Goal: Task Accomplishment & Management: Use online tool/utility

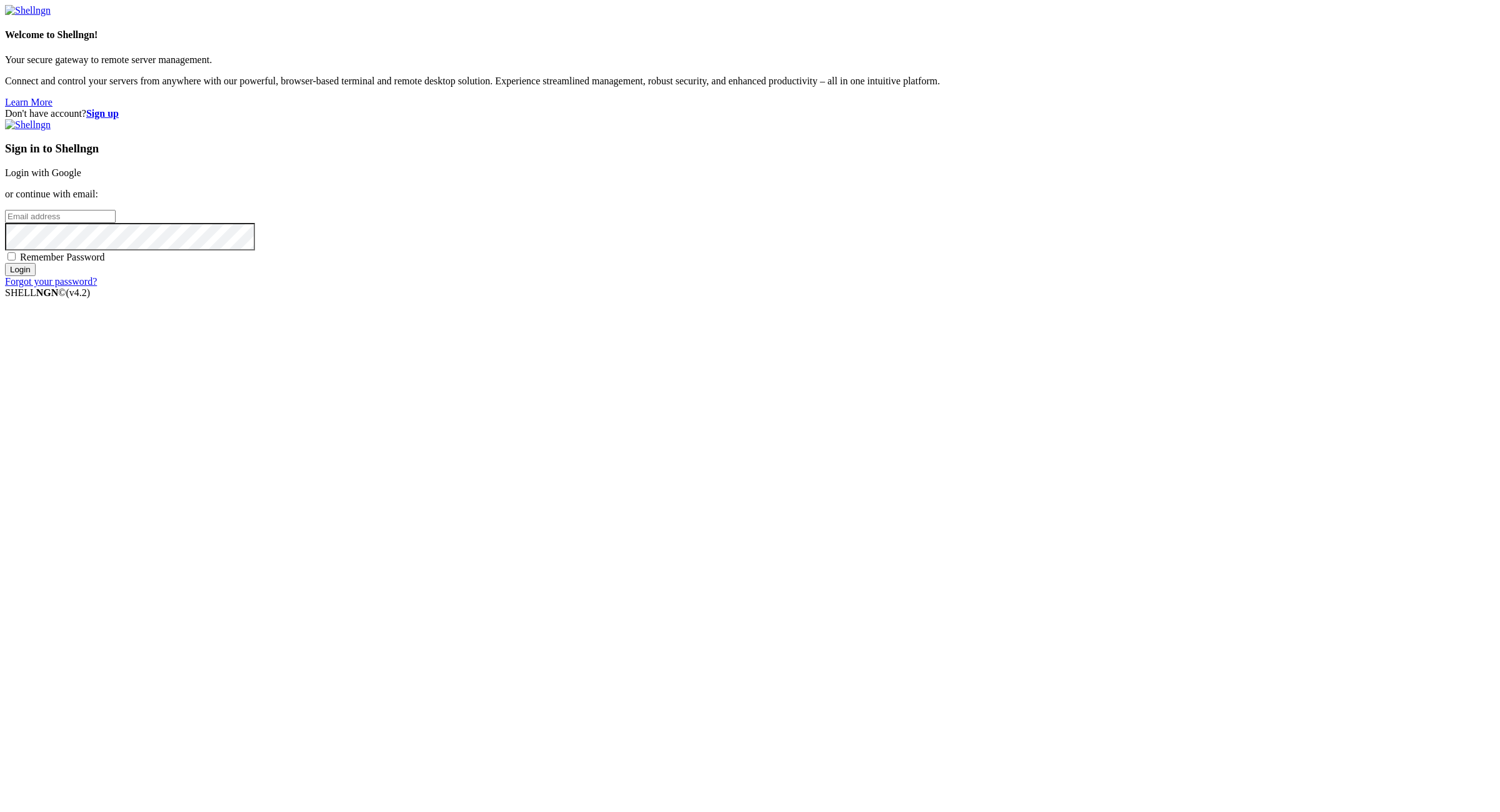
click at [119, 108] on strong "Sign up" at bounding box center [103, 113] width 32 height 11
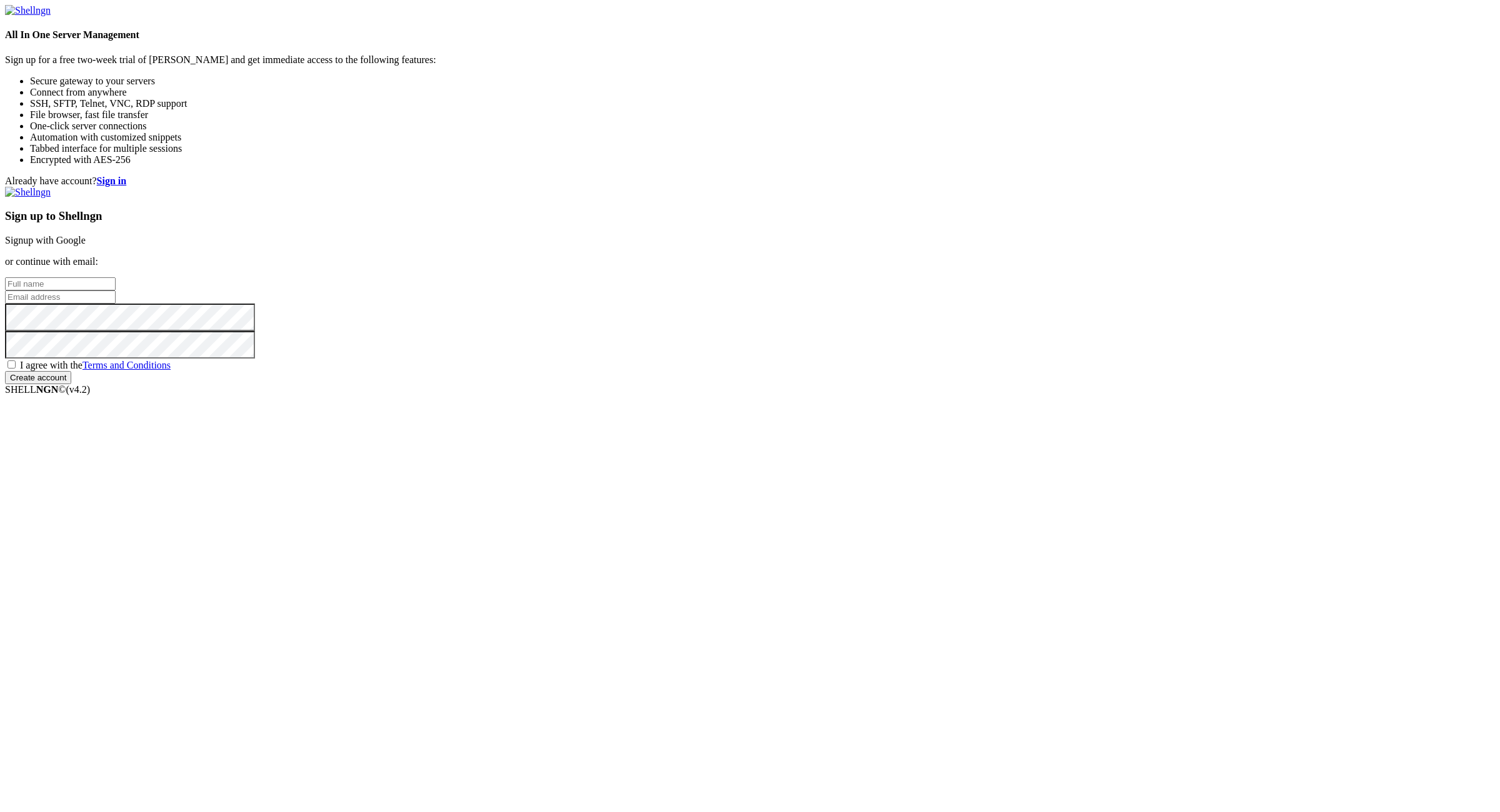
click at [115, 303] on input "email" at bounding box center [60, 297] width 111 height 13
paste input "[EMAIL_ADDRESS][DOMAIN_NAME]:NameNameName"
click at [115, 303] on input "[EMAIL_ADDRESS][DOMAIN_NAME]:NameNameName" at bounding box center [60, 297] width 111 height 13
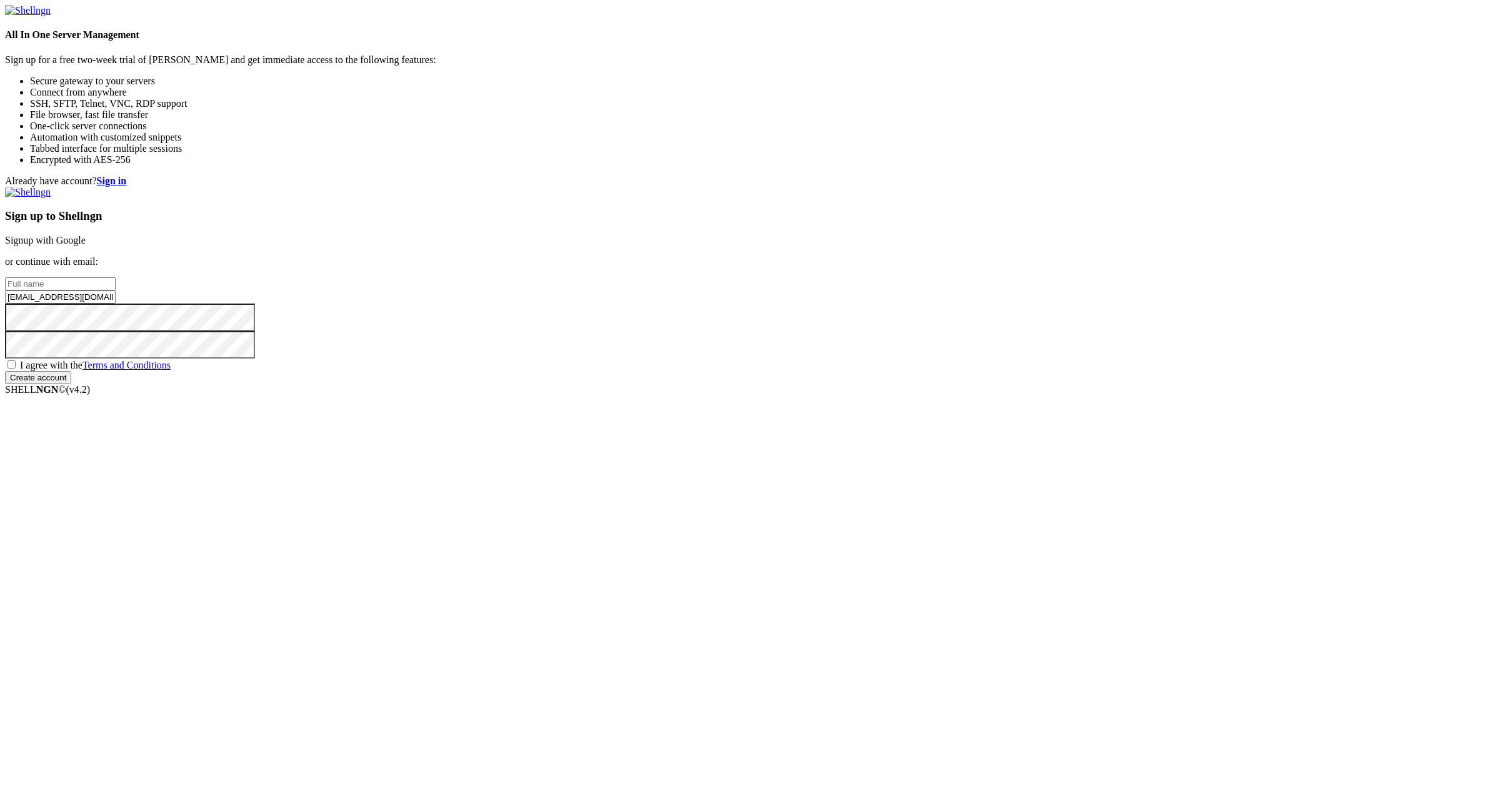
type input "[EMAIL_ADDRESS][DOMAIN_NAME]:"
click at [115, 303] on input "[EMAIL_ADDRESS][DOMAIN_NAME]:" at bounding box center [60, 297] width 111 height 13
click at [115, 291] on input "text" at bounding box center [60, 283] width 111 height 13
paste input "885magenta"
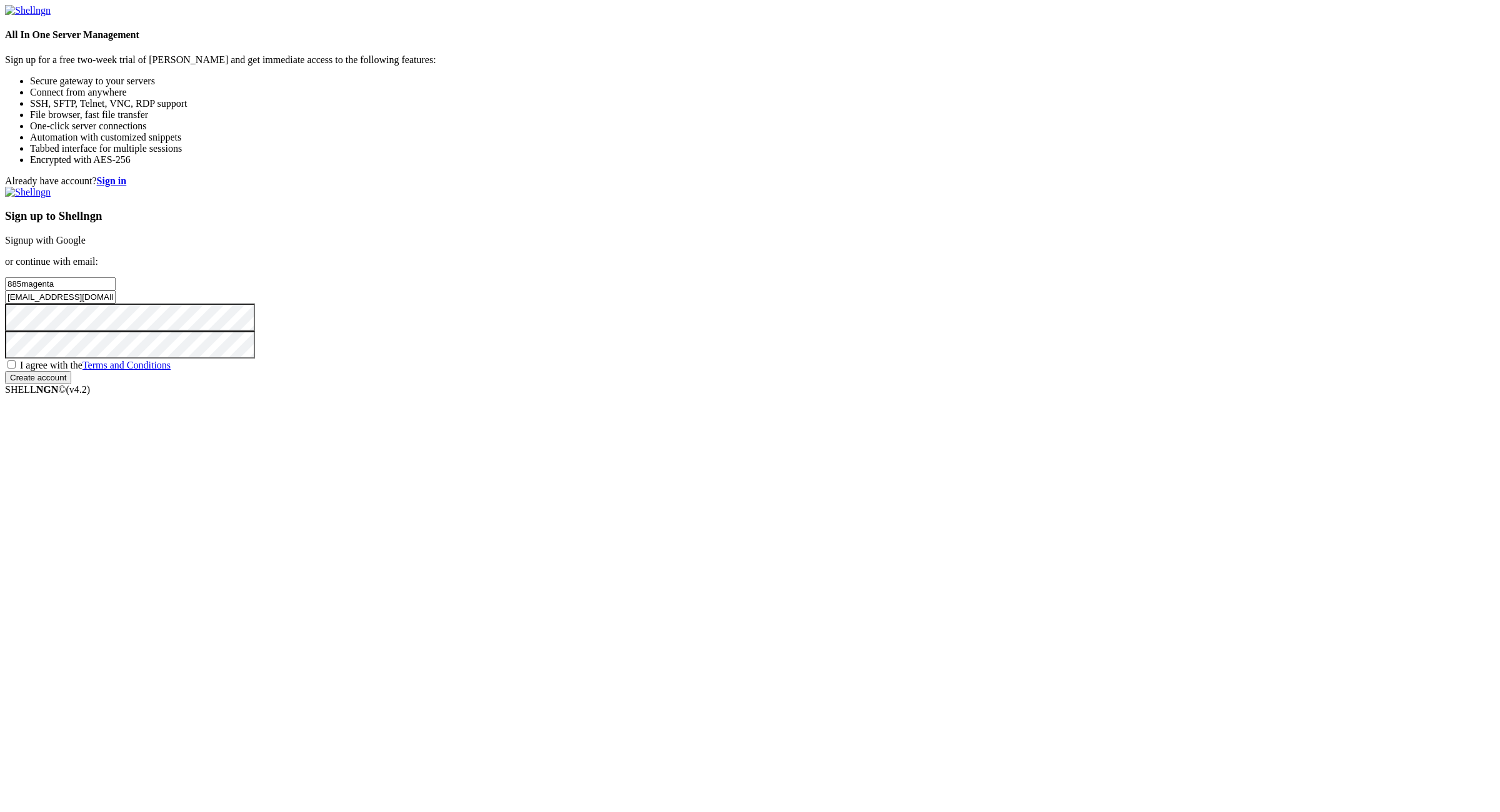
type input "885magenta"
click at [115, 303] on input "[EMAIL_ADDRESS][DOMAIN_NAME]:" at bounding box center [60, 297] width 111 height 13
type input "[EMAIL_ADDRESS][DOMAIN_NAME]"
click at [171, 370] on span "I agree with the Terms and Conditions" at bounding box center [95, 365] width 150 height 11
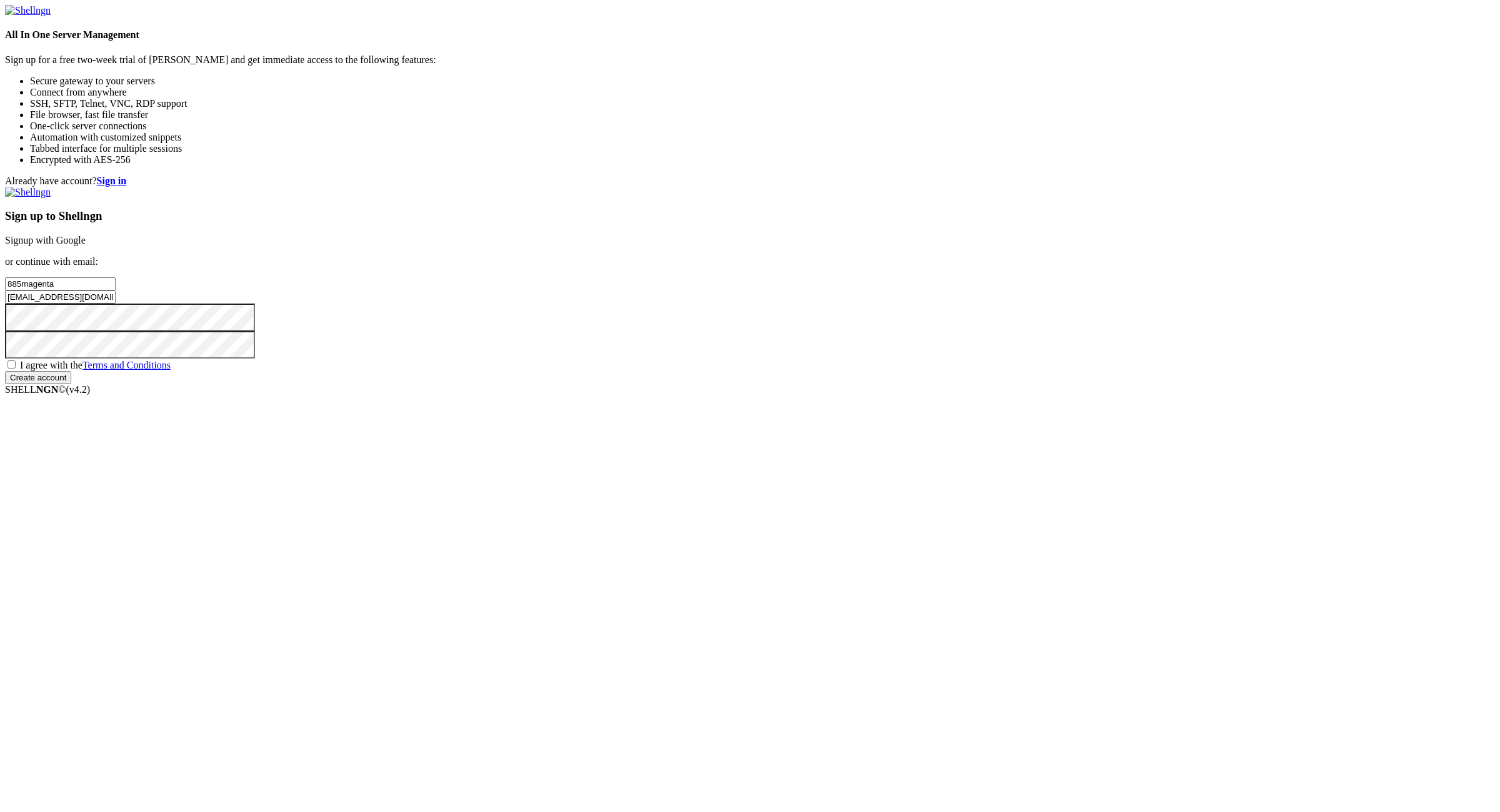
click at [16, 368] on input "I agree with the Terms and Conditions" at bounding box center [11, 364] width 8 height 8
checkbox input "true"
click at [72, 384] on input "Create account" at bounding box center [38, 377] width 66 height 13
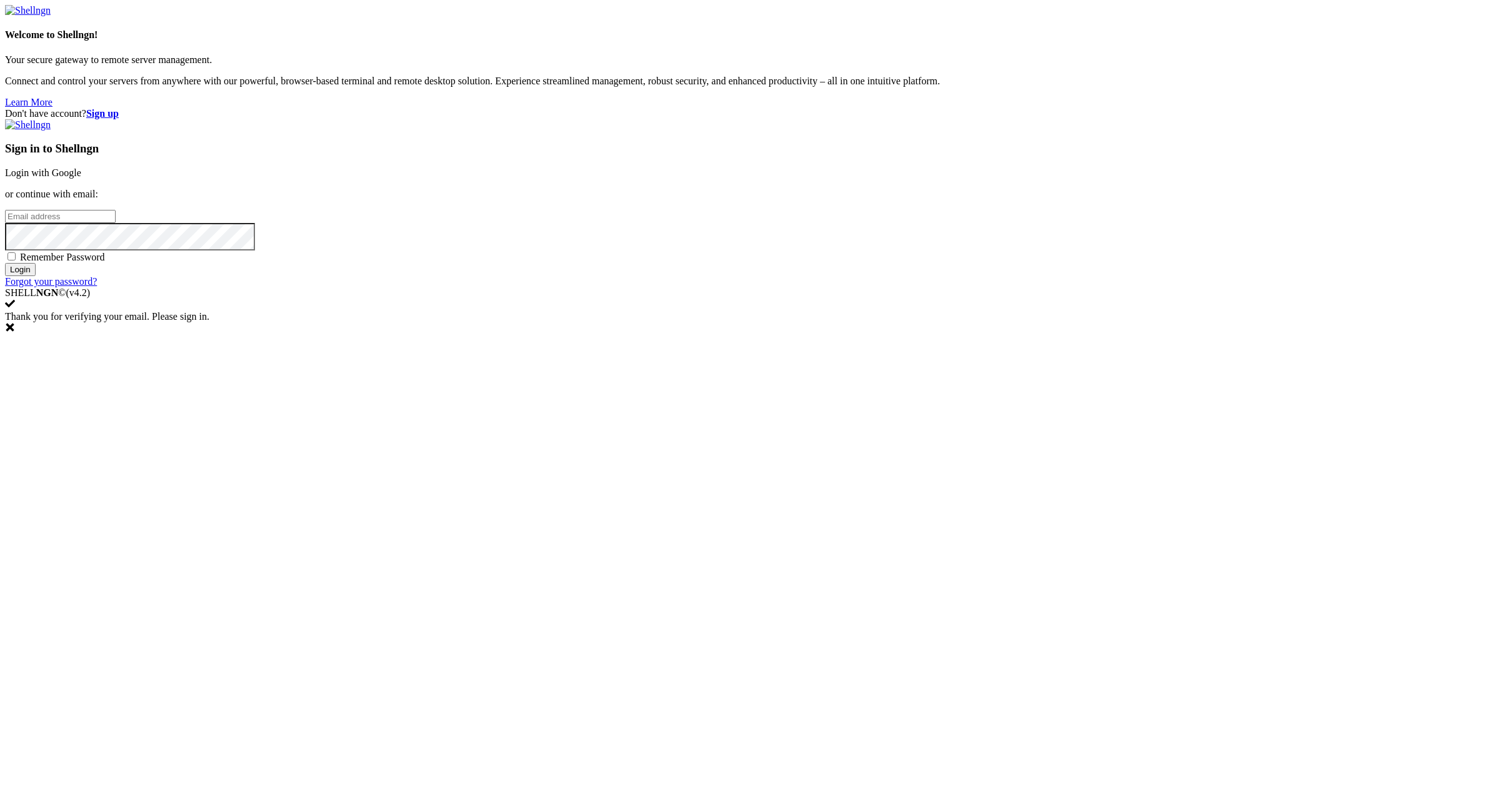
click at [1314, 287] on div "Don't have account? Sign up Sign in to Shellngn Login with Google or continue w…" at bounding box center [750, 198] width 1490 height 179
click at [952, 287] on div "Sign in to Shellngn Login with Google or continue with email: Remember Password…" at bounding box center [750, 203] width 1490 height 168
click at [115, 223] on input "email" at bounding box center [60, 216] width 111 height 13
paste input "[EMAIL_ADDRESS][DOMAIN_NAME]:NameNameName"
click at [115, 223] on input "[EMAIL_ADDRESS][DOMAIN_NAME]:NameNameName" at bounding box center [60, 216] width 111 height 13
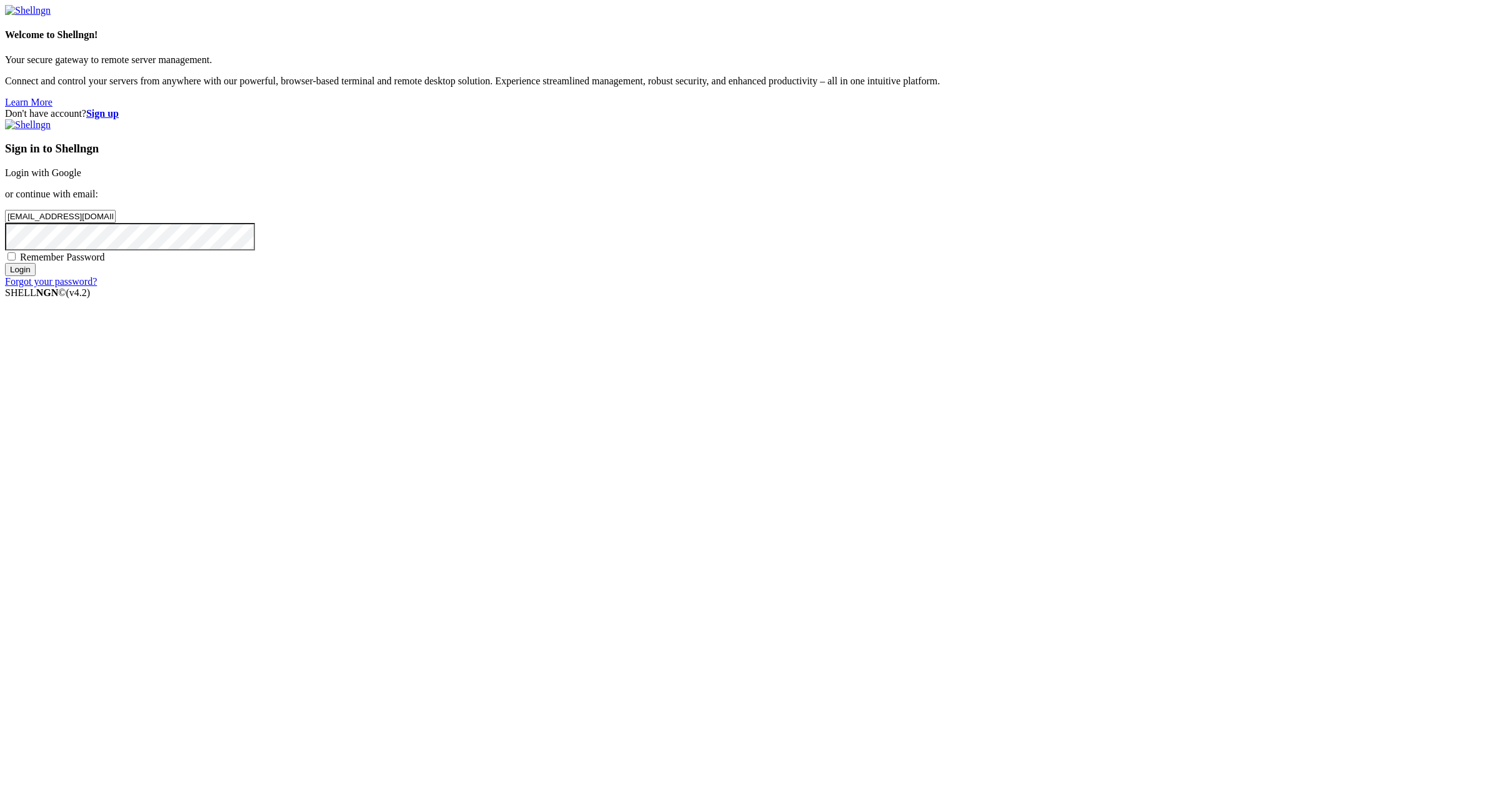
click at [115, 223] on input "[EMAIL_ADDRESS][DOMAIN_NAME]:NameNameName" at bounding box center [60, 216] width 111 height 13
click at [115, 223] on input "[EMAIL_ADDRESS][DOMAIN_NAME]:" at bounding box center [60, 216] width 111 height 13
type input "[EMAIL_ADDRESS][DOMAIN_NAME]"
click at [908, 287] on div "Sign in to Shellngn Login with Google or continue with email: [EMAIL_ADDRESS][D…" at bounding box center [750, 203] width 1490 height 168
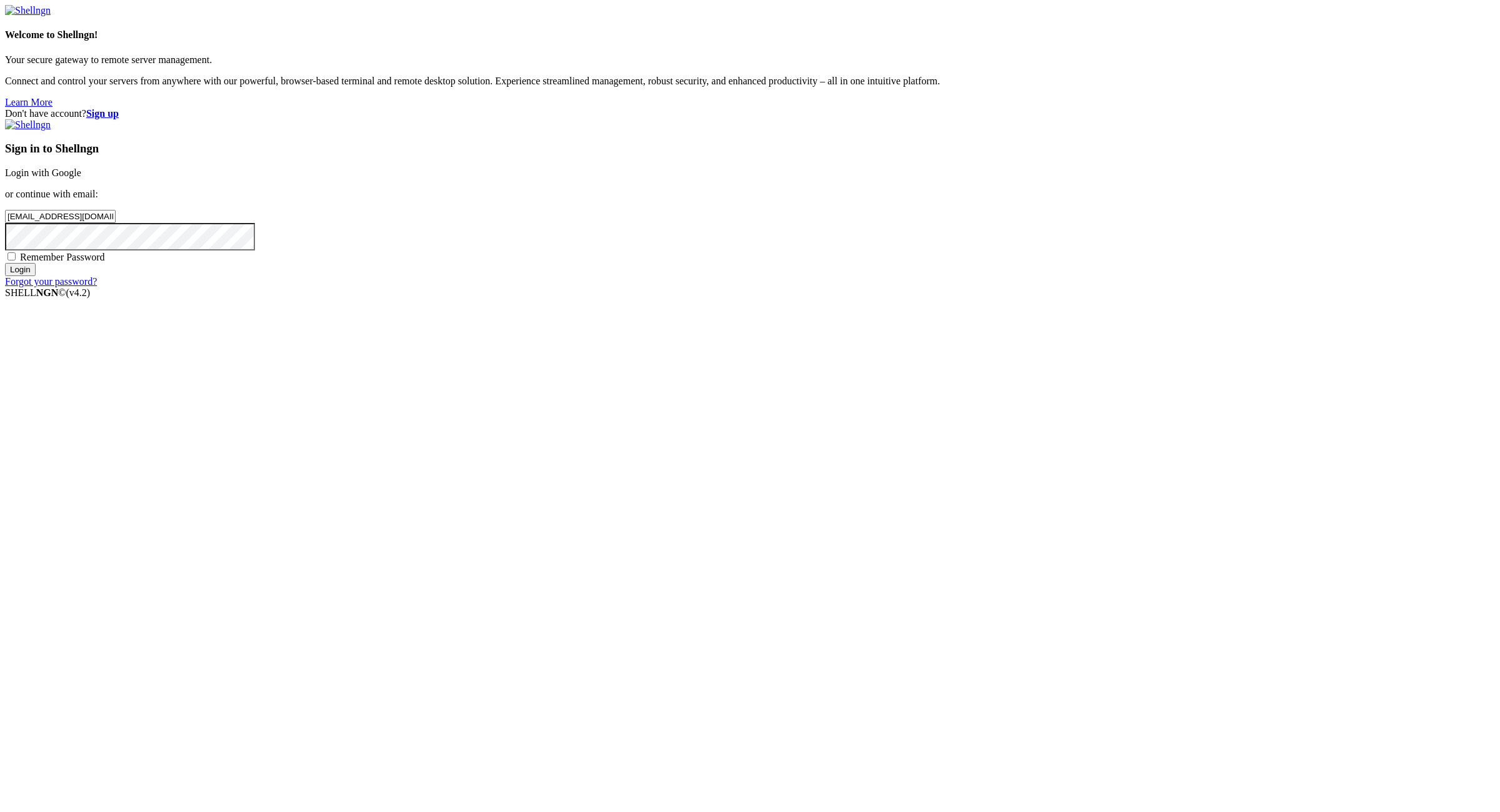
click at [105, 262] on span "Remember Password" at bounding box center [63, 257] width 85 height 11
click at [16, 260] on input "Remember Password" at bounding box center [11, 256] width 8 height 8
checkbox input "true"
click at [36, 276] on input "Login" at bounding box center [20, 269] width 30 height 13
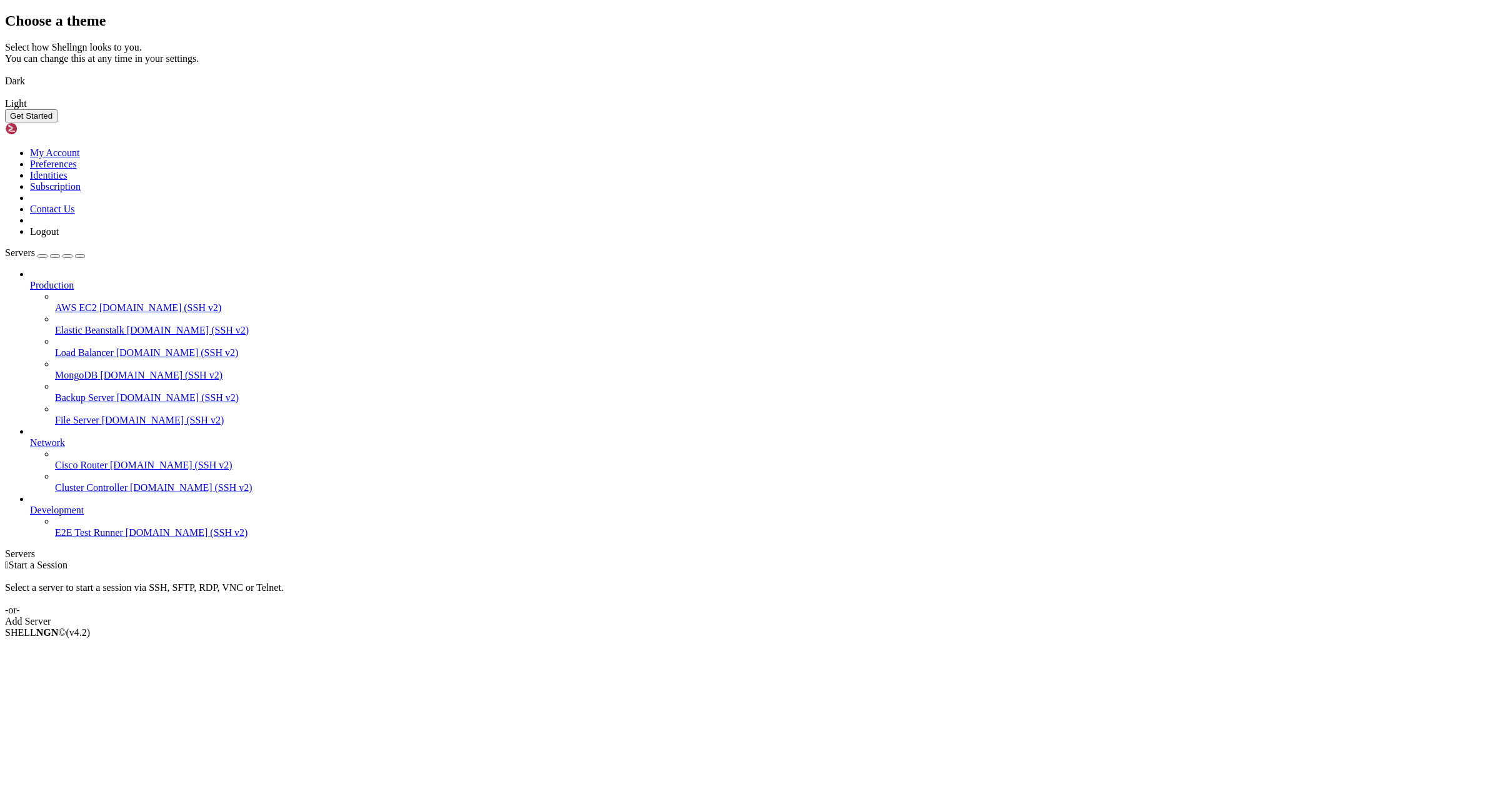
drag, startPoint x: 657, startPoint y: 415, endPoint x: 663, endPoint y: 416, distance: 6.1
click at [5, 73] on img at bounding box center [5, 73] width 0 height 0
click at [57, 123] on button "Get Started" at bounding box center [31, 115] width 53 height 13
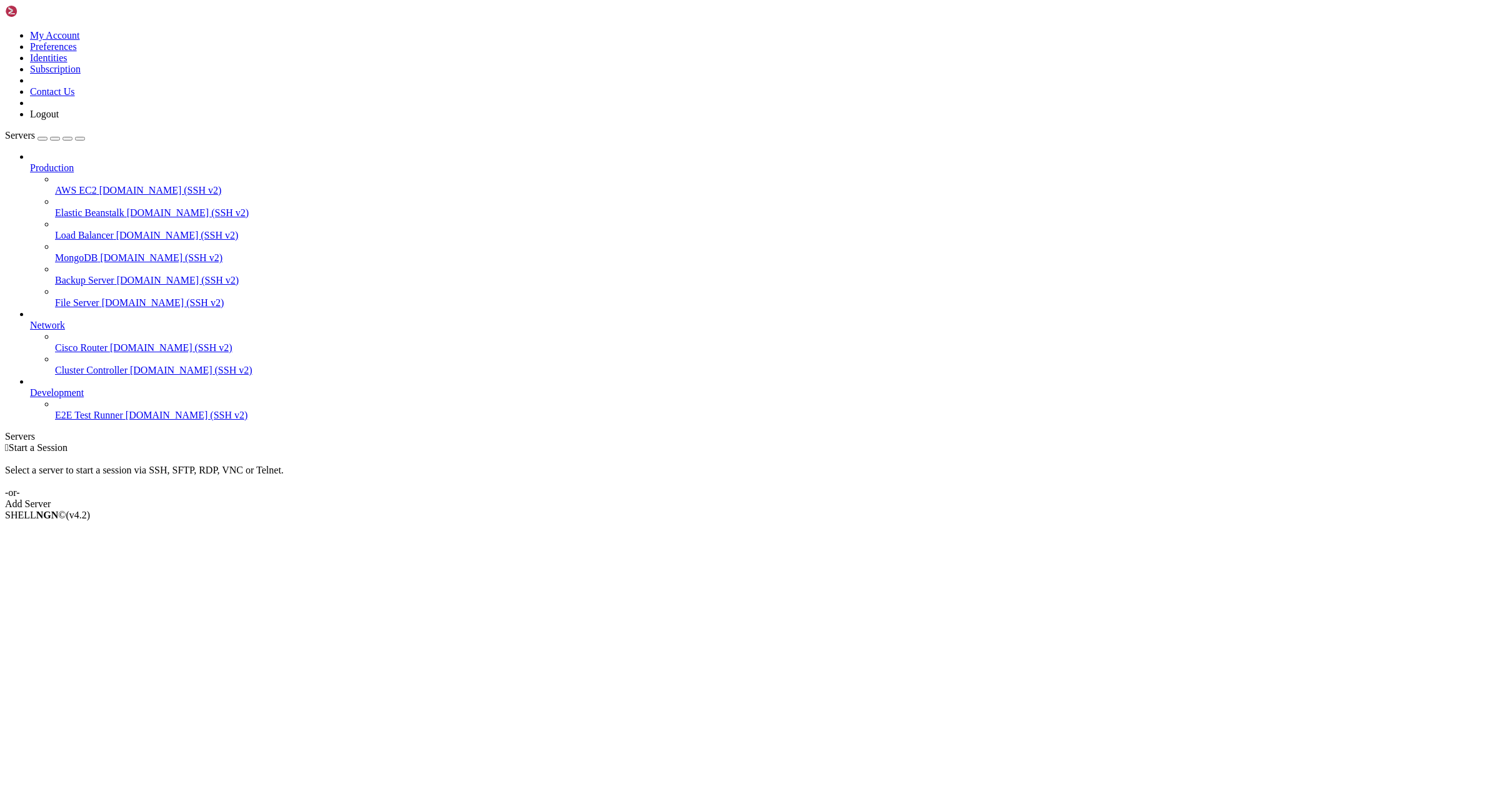
click at [853, 498] on link "Add Server" at bounding box center [750, 504] width 1490 height 11
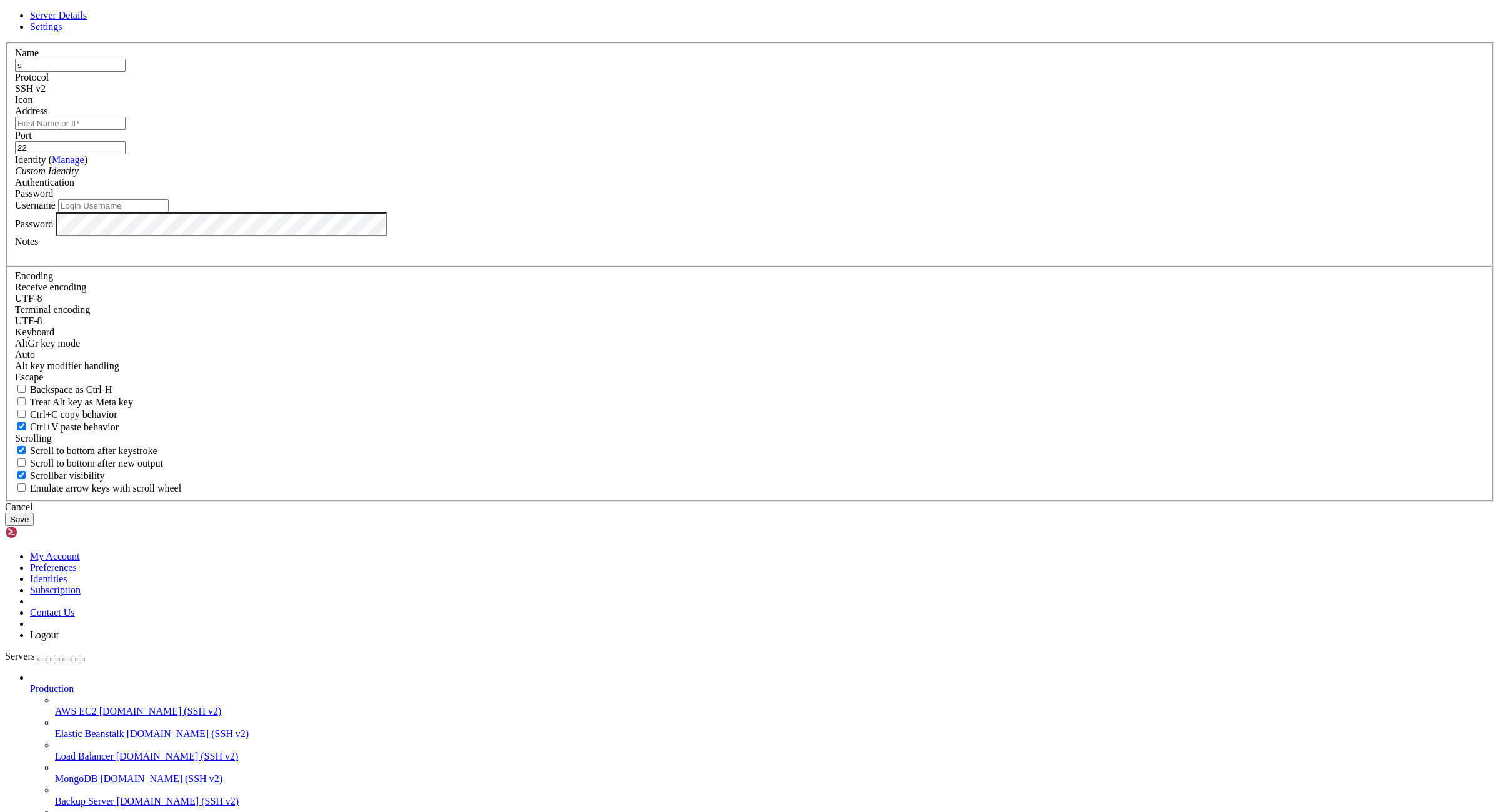
type input "s"
click at [169, 212] on input "Username" at bounding box center [113, 205] width 111 height 13
paste input "[TECHNICAL_ID]:sjtdeas&4hsaeF"
click at [169, 212] on input "[TECHNICAL_ID]:sjtdeas&4hsaeF" at bounding box center [113, 205] width 111 height 13
drag, startPoint x: 640, startPoint y: 429, endPoint x: 558, endPoint y: 436, distance: 82.3
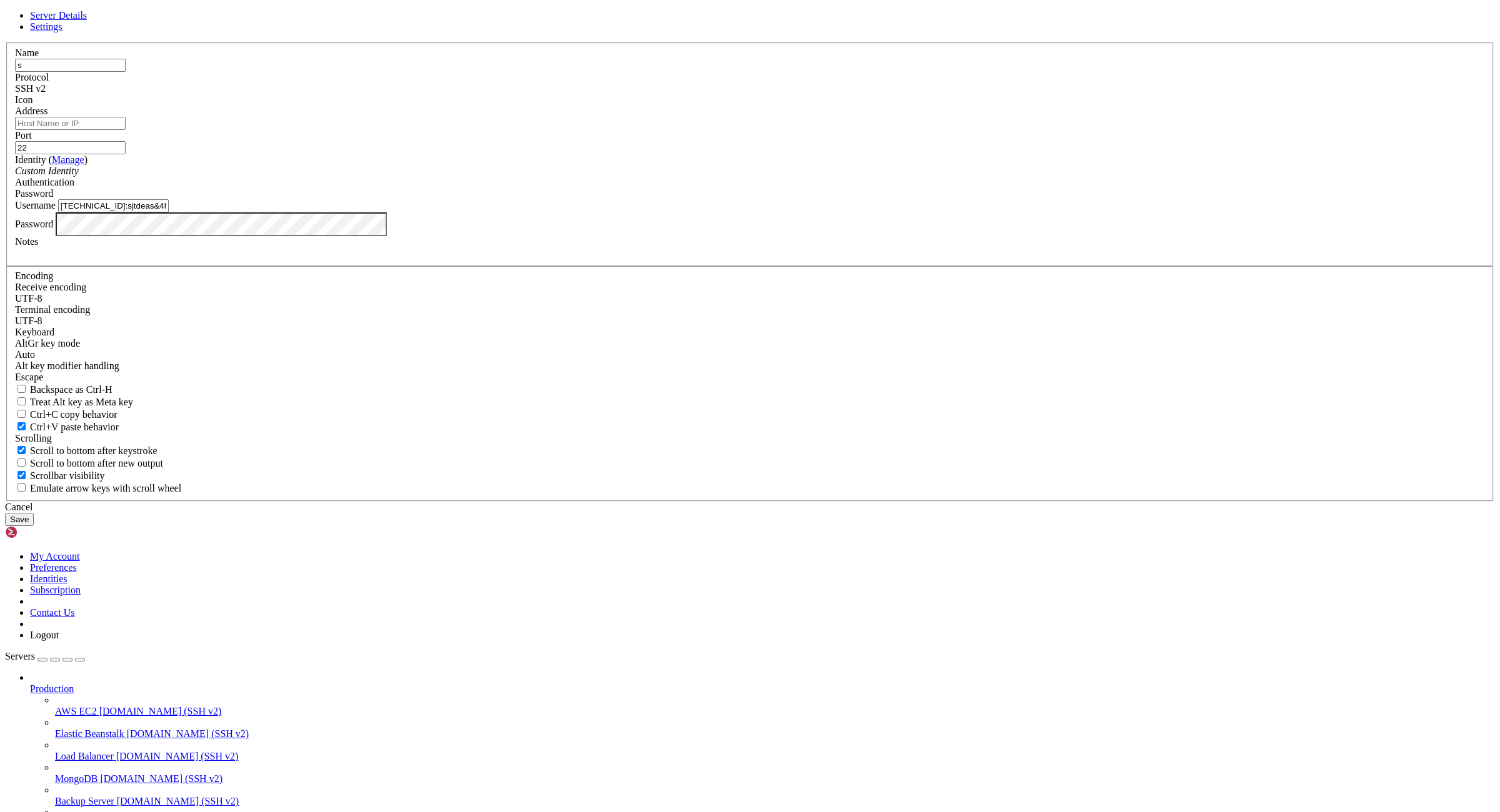
click at [169, 212] on input "[TECHNICAL_ID]:sjtdeas&4hsaeF" at bounding box center [113, 205] width 111 height 13
type input "sjtdeas&4hsaeF"
click at [126, 130] on input "Address" at bounding box center [70, 123] width 111 height 13
paste input "[URL]:"
drag, startPoint x: 645, startPoint y: 340, endPoint x: 638, endPoint y: 341, distance: 7.1
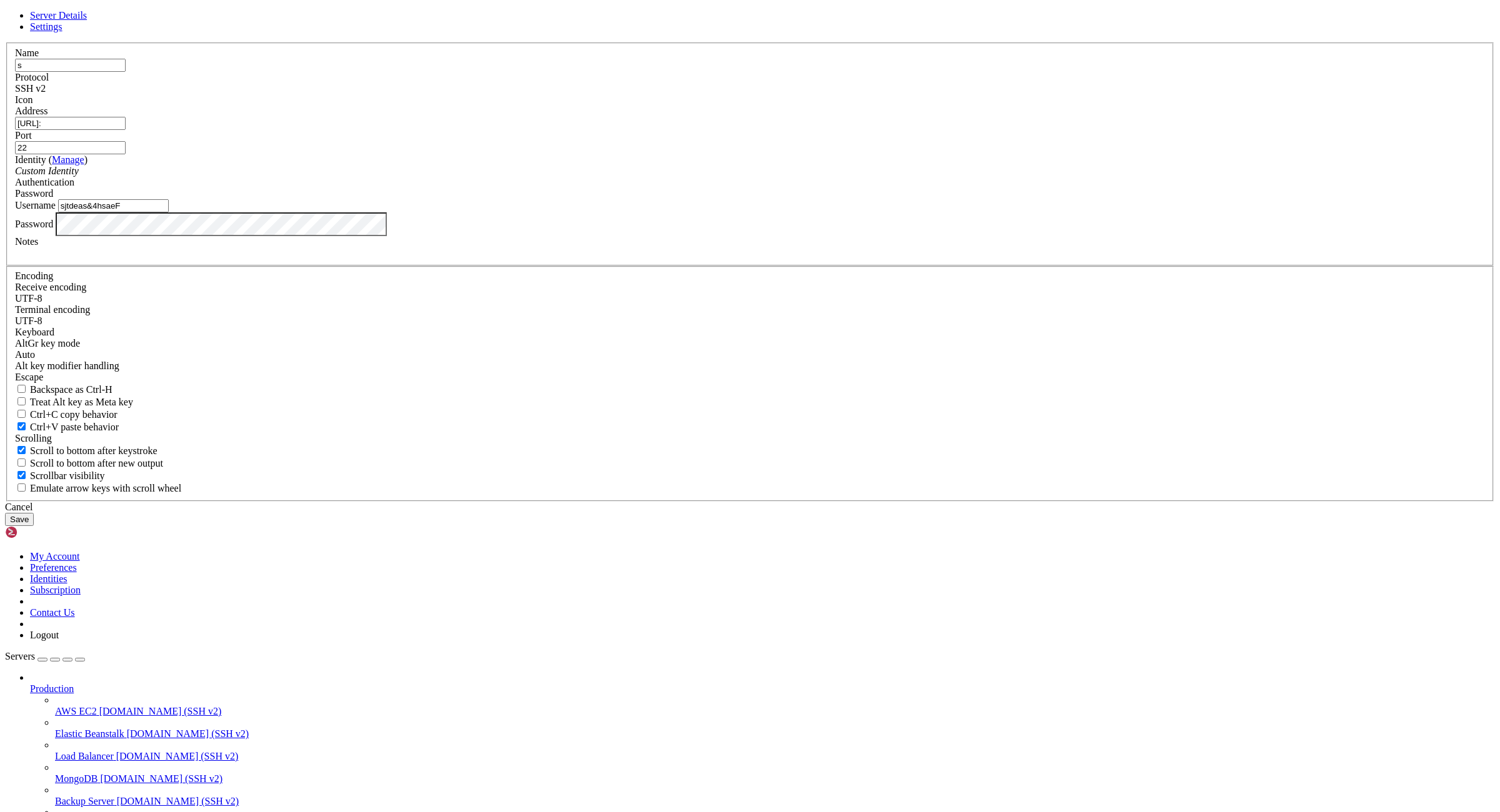
click at [126, 130] on input "[URL]:" at bounding box center [70, 123] width 111 height 13
type input "[TECHNICAL_ID]"
click at [169, 212] on input "sjtdeas&4hsaeF" at bounding box center [113, 205] width 111 height 13
click at [169, 212] on input "Username" at bounding box center [113, 205] width 111 height 13
type input "root"
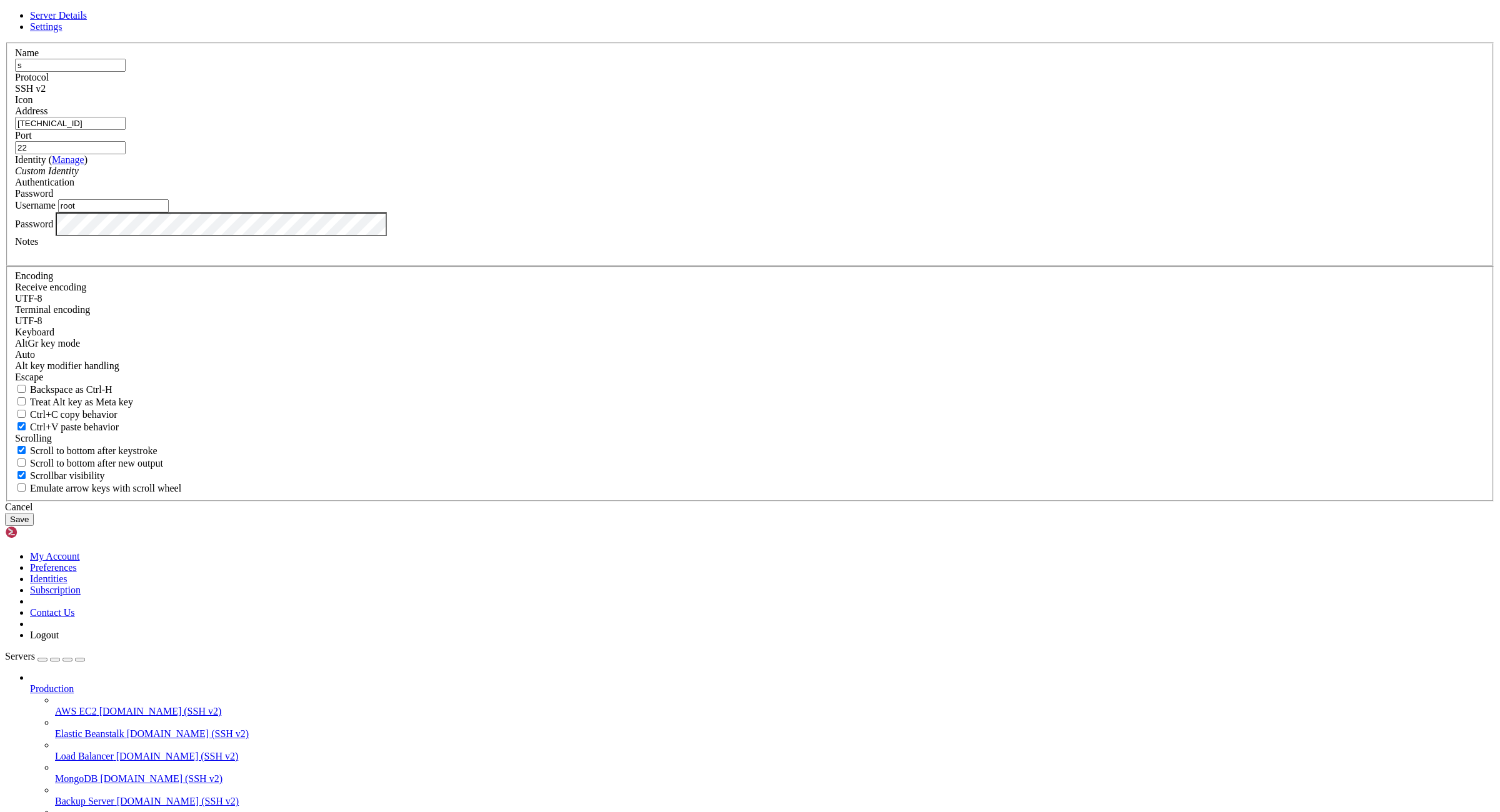
click at [34, 526] on button "Save" at bounding box center [19, 519] width 29 height 13
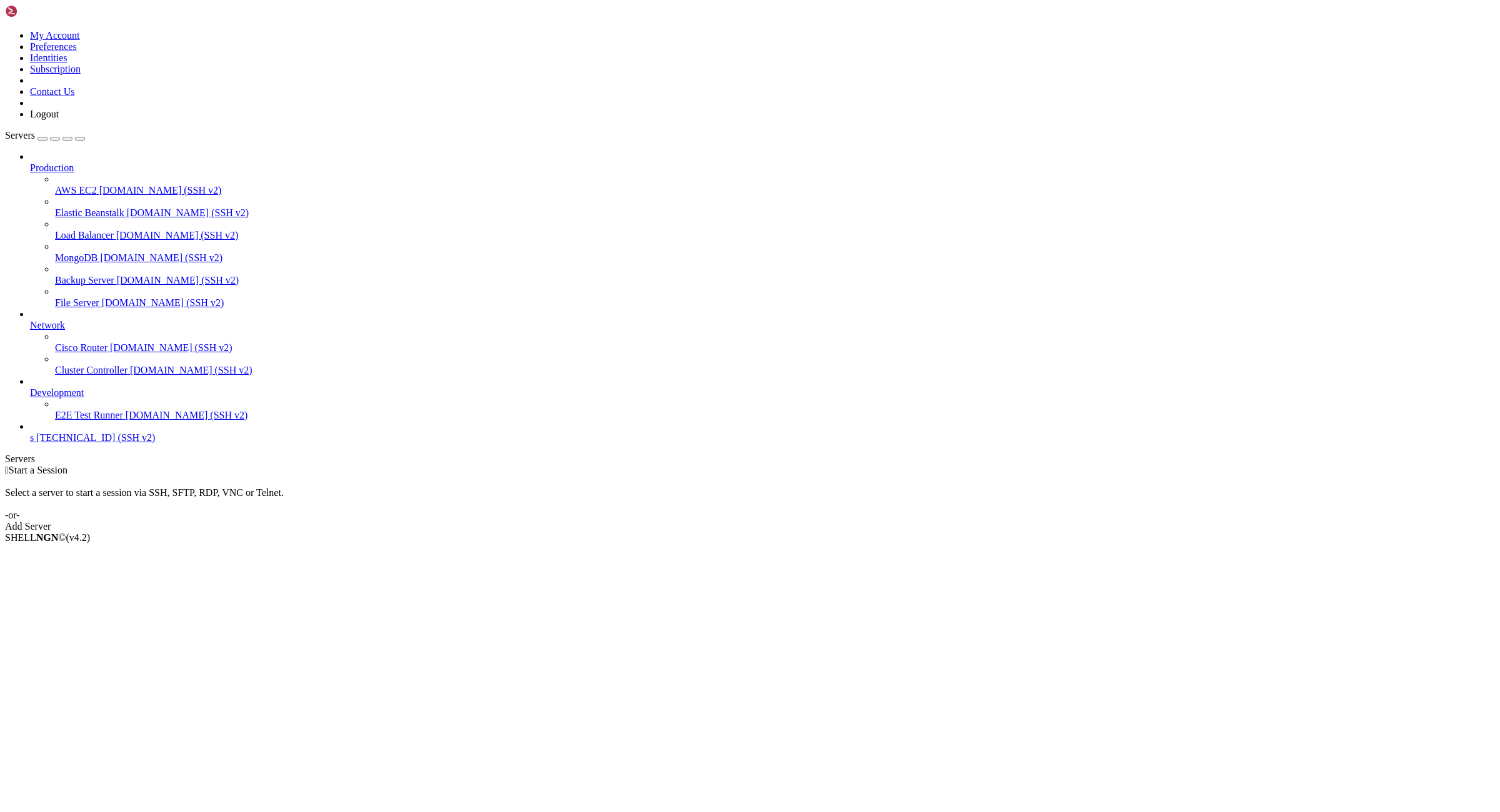
click at [44, 443] on span "[TECHNICAL_ID] (SSH v2)" at bounding box center [96, 438] width 119 height 11
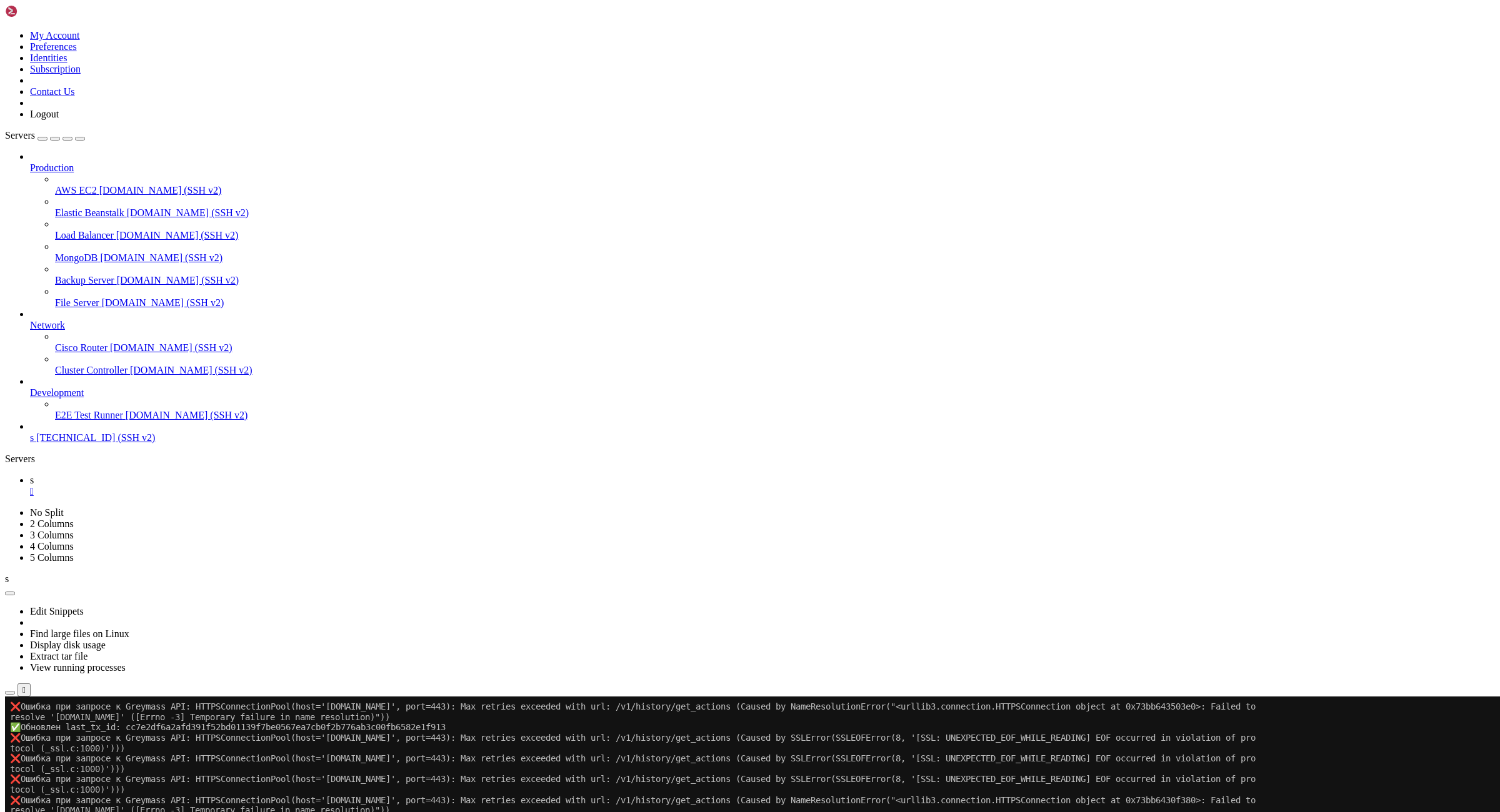
scroll to position [114, 0]
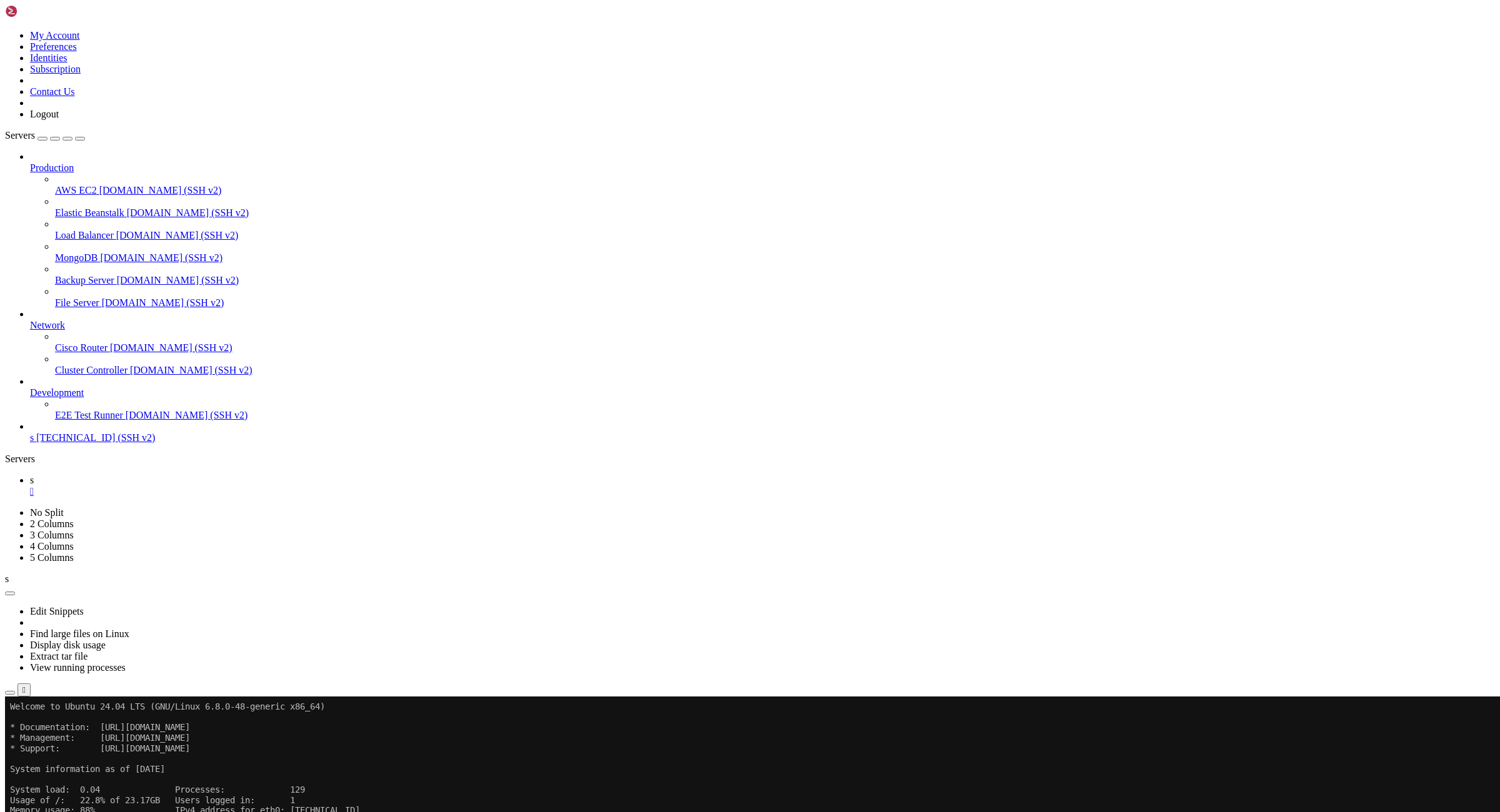
scroll to position [124, 0]
click at [191, 486] on div "" at bounding box center [762, 491] width 1465 height 11
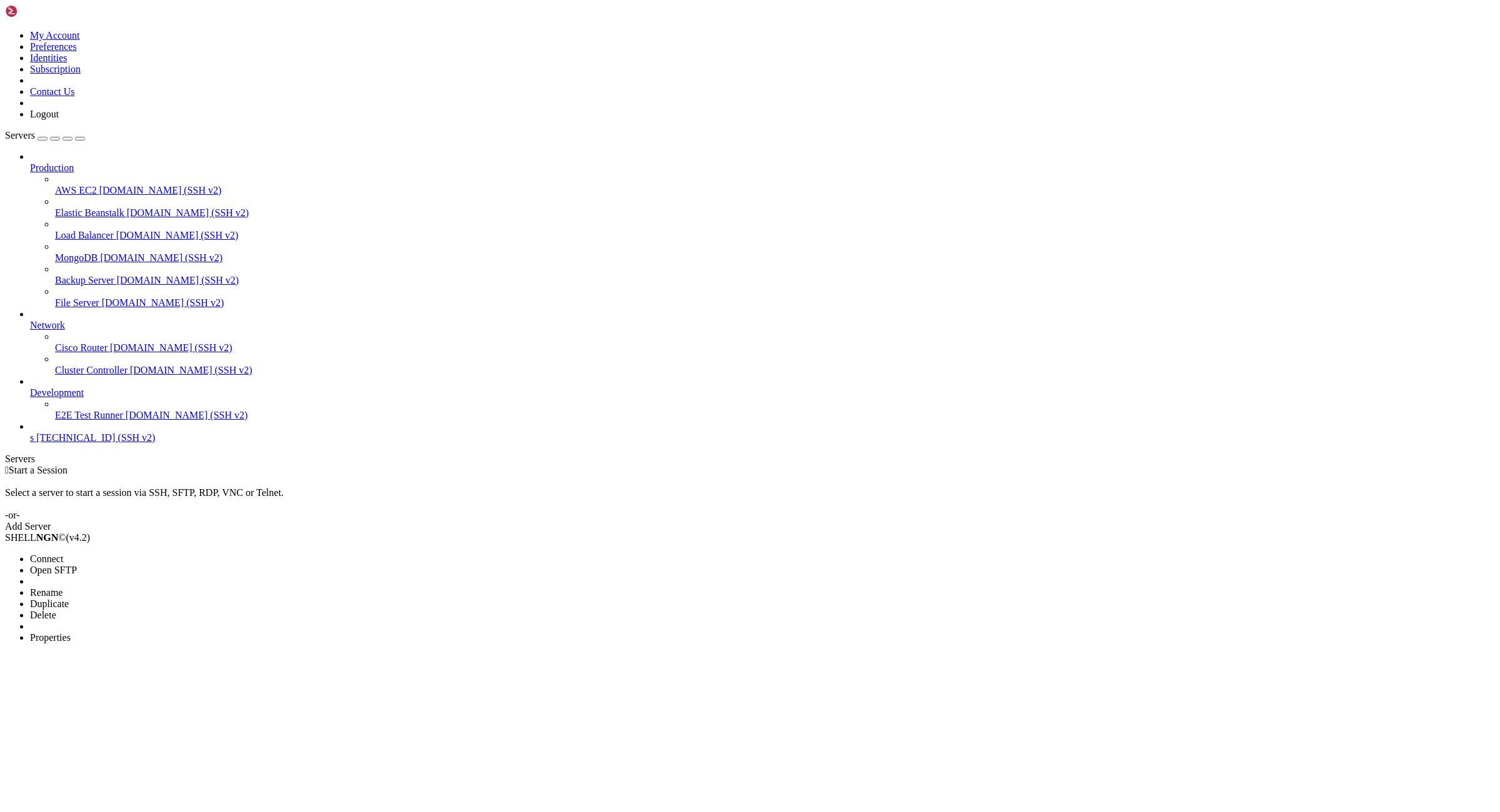
click at [144, 632] on li "Properties" at bounding box center [86, 637] width 114 height 11
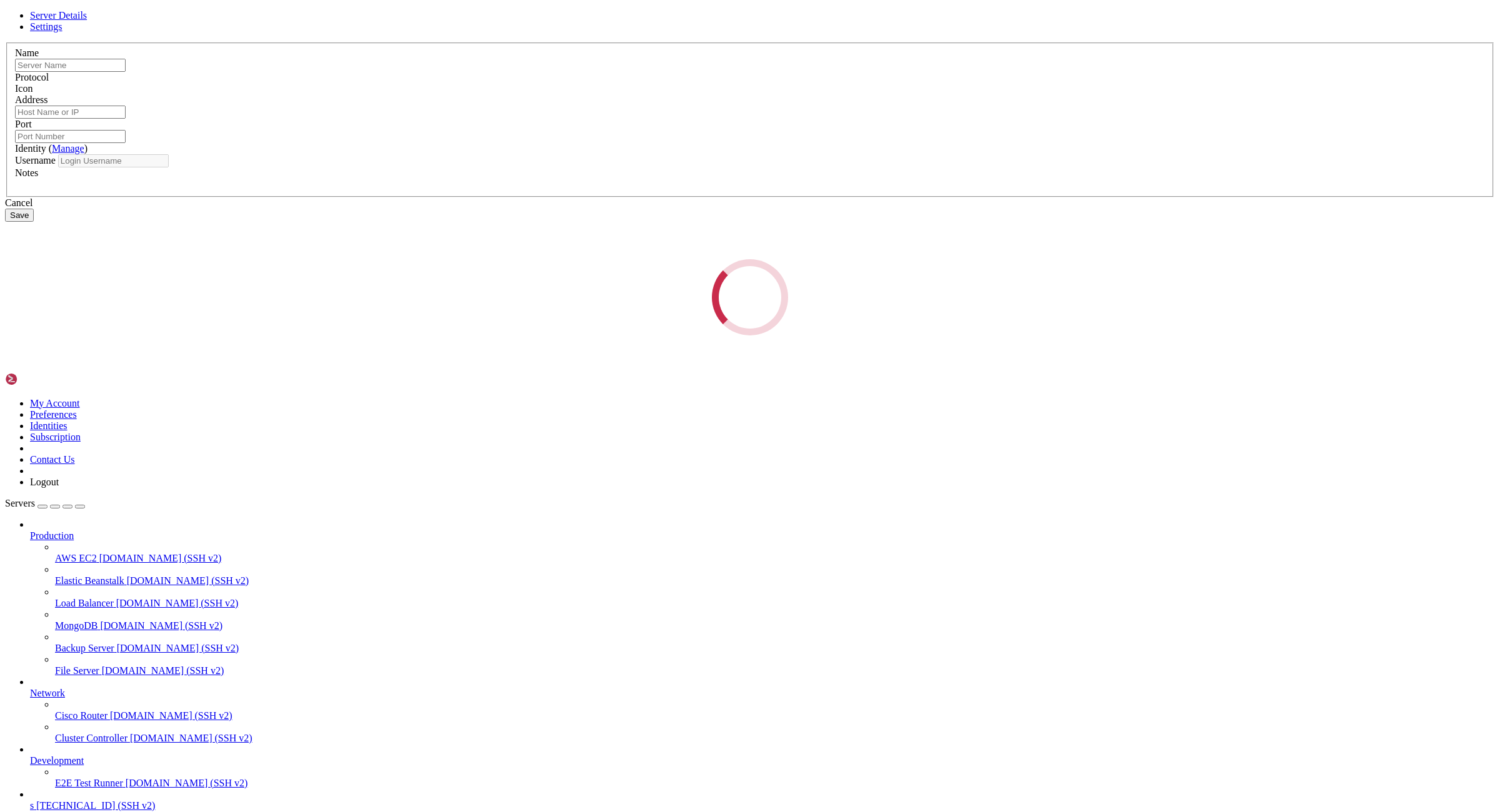
type input "s"
type input "[TECHNICAL_ID]"
type input "22"
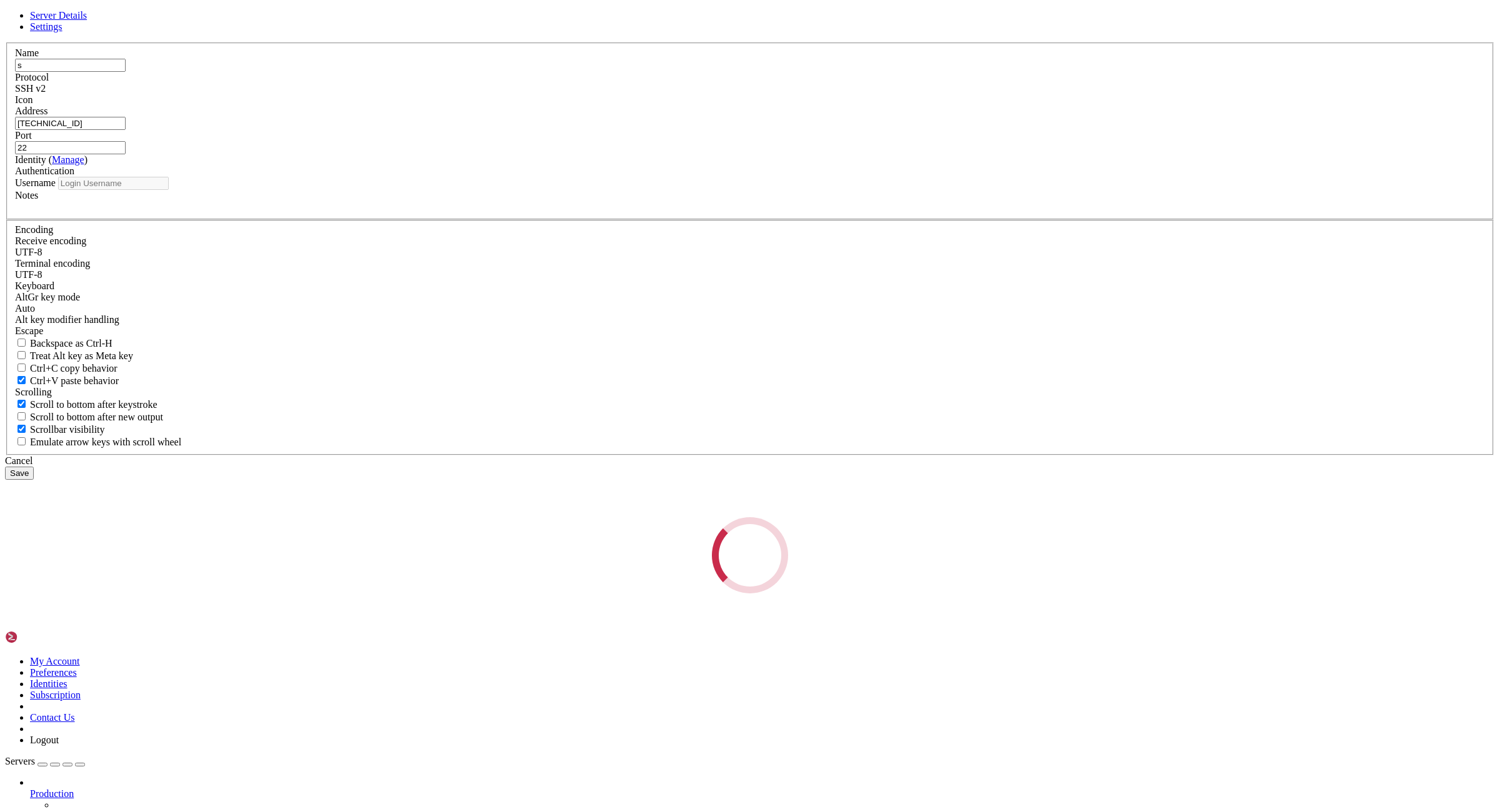
type input "root"
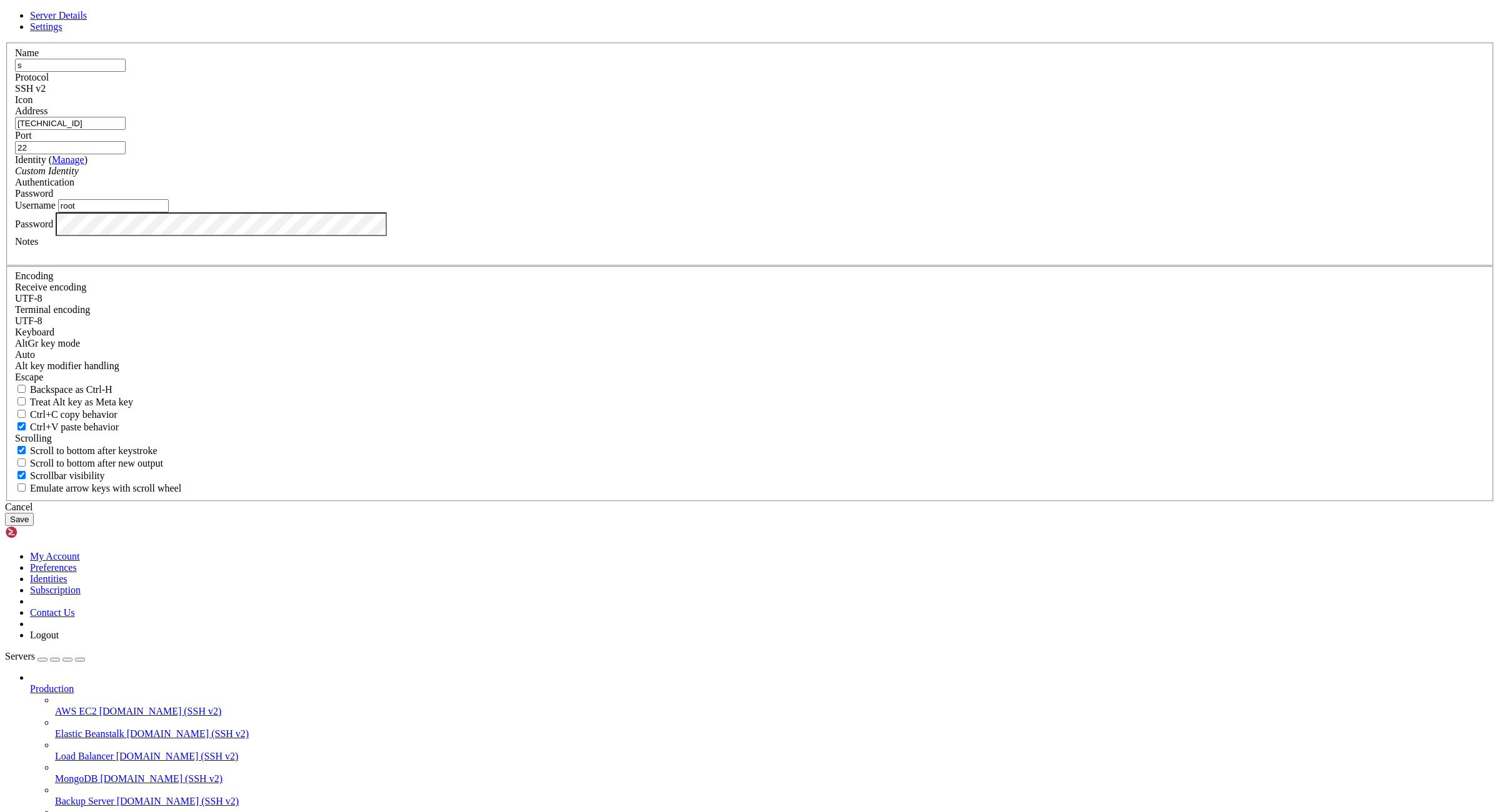
click at [126, 130] on input "[TECHNICAL_ID]" at bounding box center [70, 123] width 111 height 13
paste input "[TECHNICAL_ID]"
type input "[TECHNICAL_ID]"
click at [34, 526] on button "Save" at bounding box center [19, 519] width 29 height 13
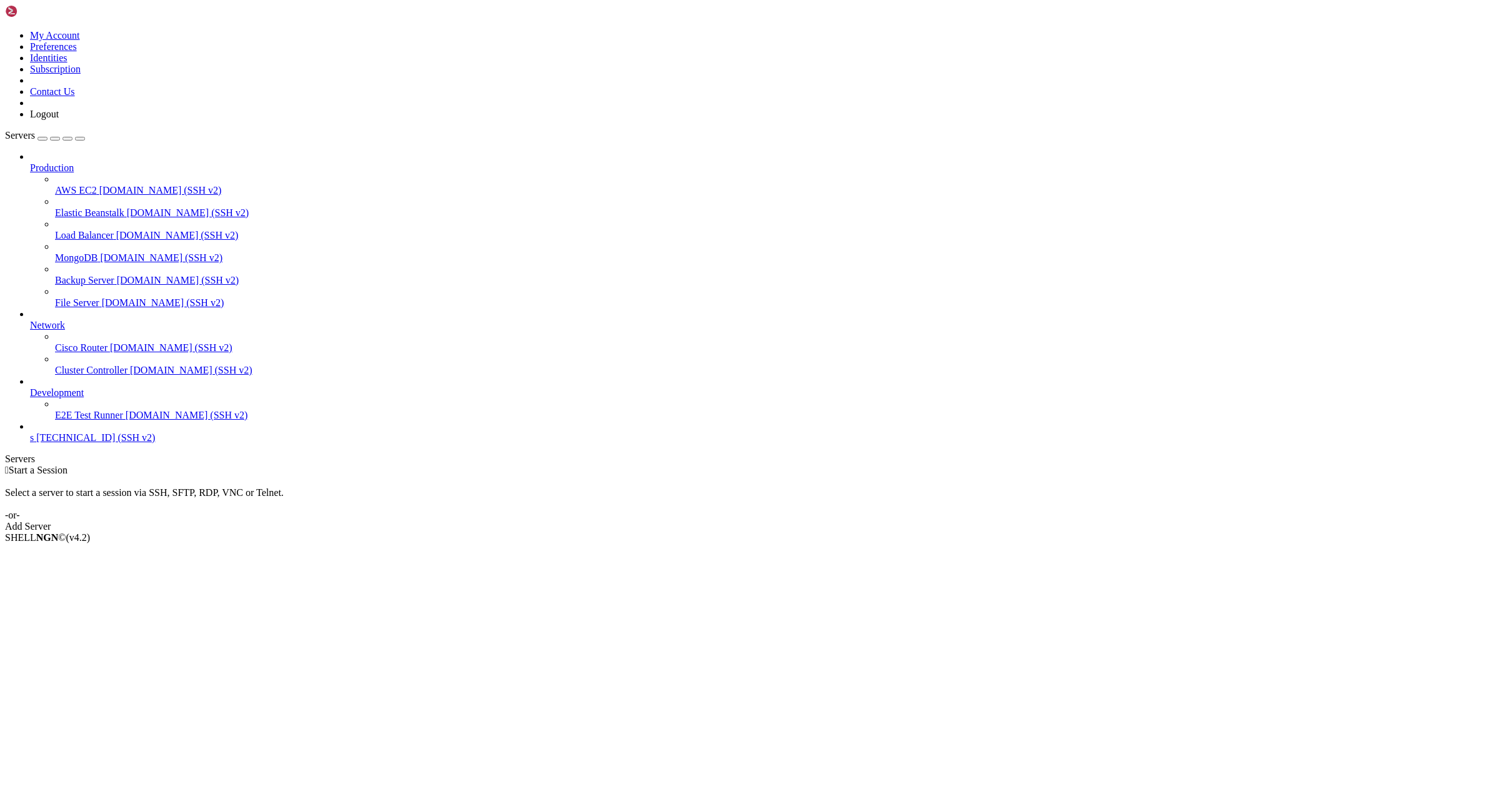
click at [36, 444] on link "s [TECHNICAL_ID] (SSH v2)" at bounding box center [762, 438] width 1465 height 11
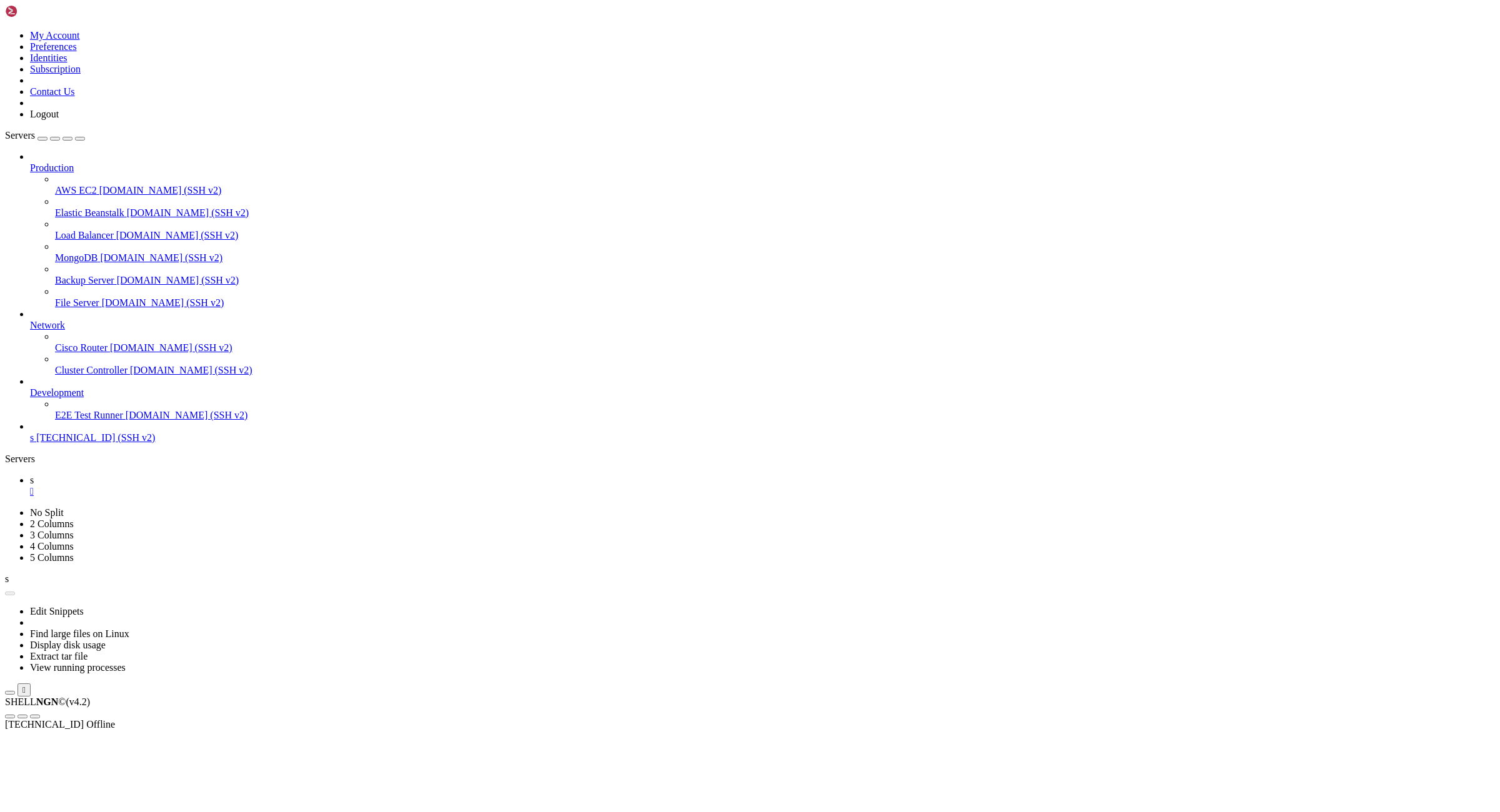
scroll to position [0, 0]
